Goal: Information Seeking & Learning: Learn about a topic

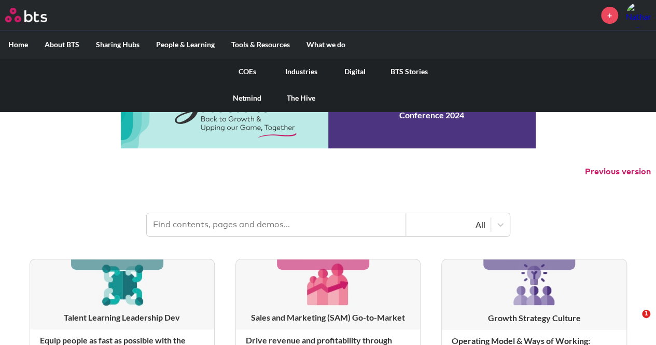
click at [252, 70] on link "COEs" at bounding box center [247, 71] width 54 height 27
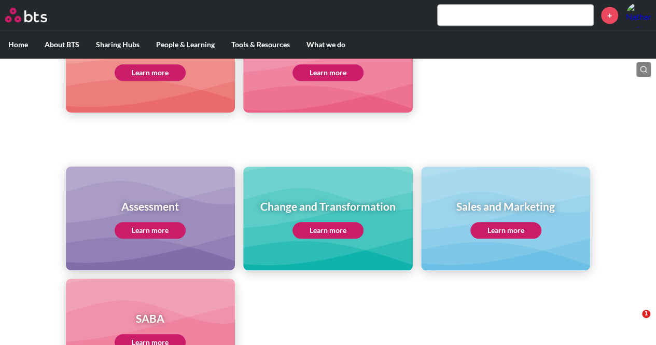
scroll to position [415, 0]
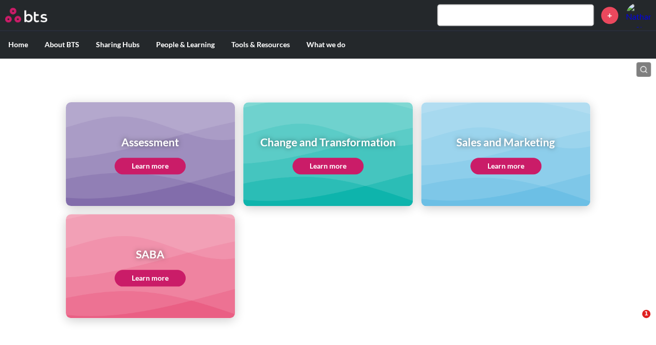
click at [167, 273] on link "Learn more" at bounding box center [150, 278] width 71 height 17
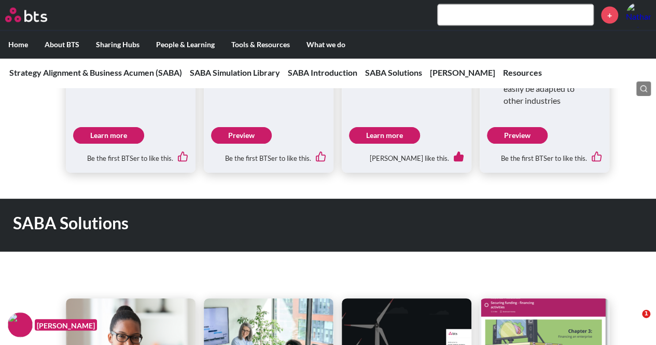
scroll to position [1037, 0]
